Goal: Task Accomplishment & Management: Manage account settings

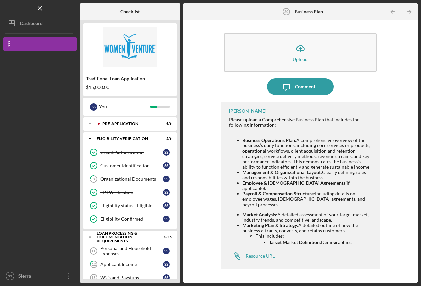
scroll to position [215, 0]
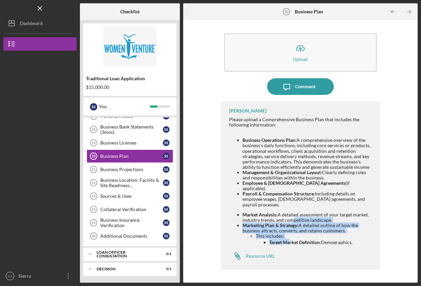
drag, startPoint x: 0, startPoint y: 0, endPoint x: 288, endPoint y: 215, distance: 359.2
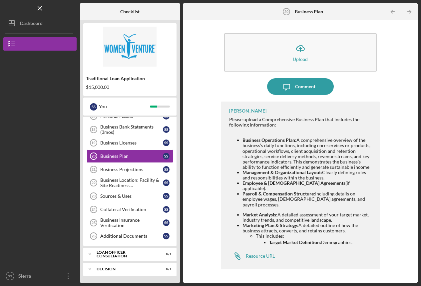
click at [286, 212] on li "Market Analysis: A detailed assessment of your target market, industry trends, …" at bounding box center [308, 217] width 131 height 11
click at [292, 240] on strong "Target Market Definition:" at bounding box center [295, 243] width 52 height 6
click at [296, 242] on p "Target Market Definition: Demographics, psychographics, and behavioral traits o…" at bounding box center [321, 250] width 105 height 22
drag, startPoint x: 288, startPoint y: 215, endPoint x: 297, endPoint y: 231, distance: 18.5
click at [297, 231] on div "[PERSON_NAME] Please upload a Comprehensive Business Plan that includes the fol…" at bounding box center [301, 186] width 160 height 168
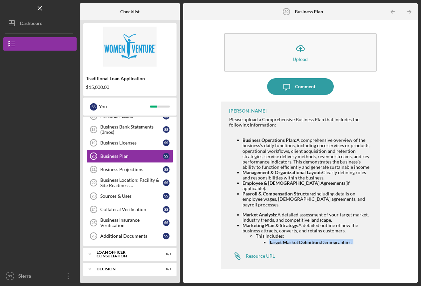
click at [102, 171] on div "Business Projections" at bounding box center [131, 169] width 63 height 5
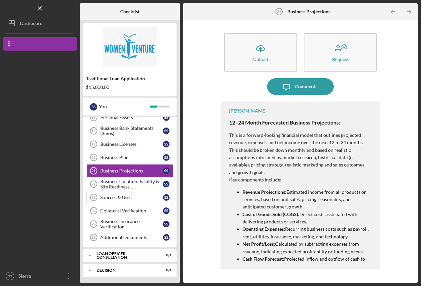
scroll to position [215, 0]
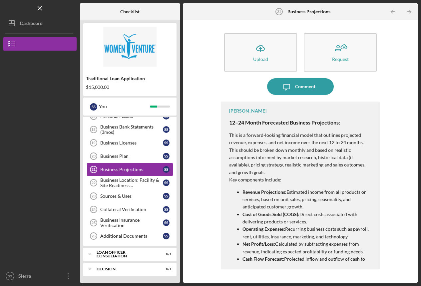
drag, startPoint x: 135, startPoint y: 235, endPoint x: 193, endPoint y: 227, distance: 59.2
click at [135, 235] on div "Additional Documents" at bounding box center [131, 236] width 63 height 5
